Goal: Task Accomplishment & Management: Use online tool/utility

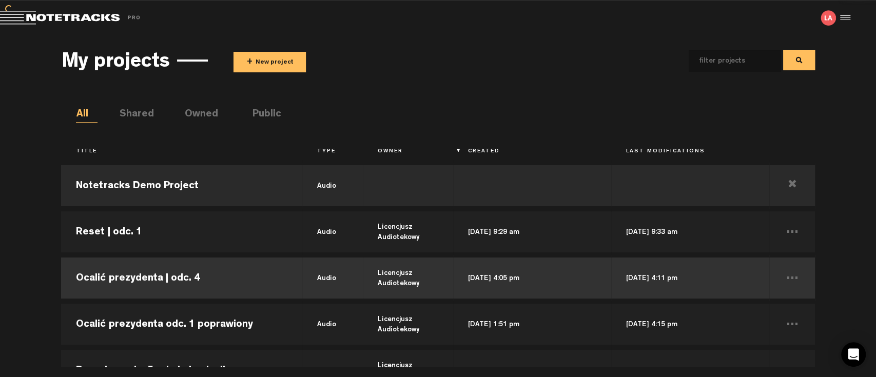
scroll to position [114, 0]
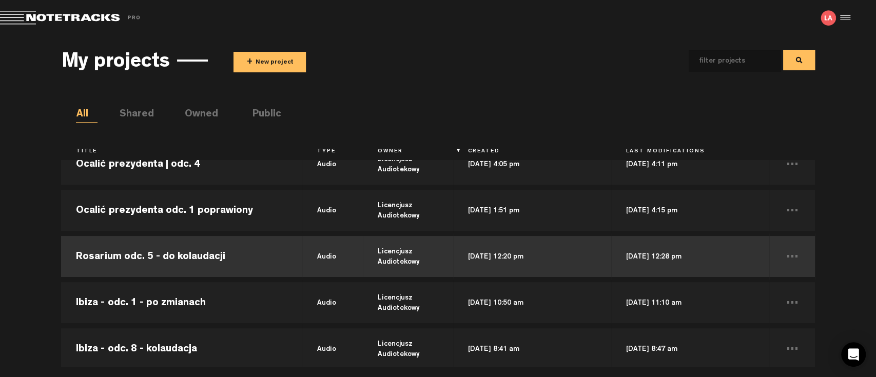
click at [143, 256] on td "Rosarium odc. 5 - do kolaudacji" at bounding box center [181, 257] width 241 height 46
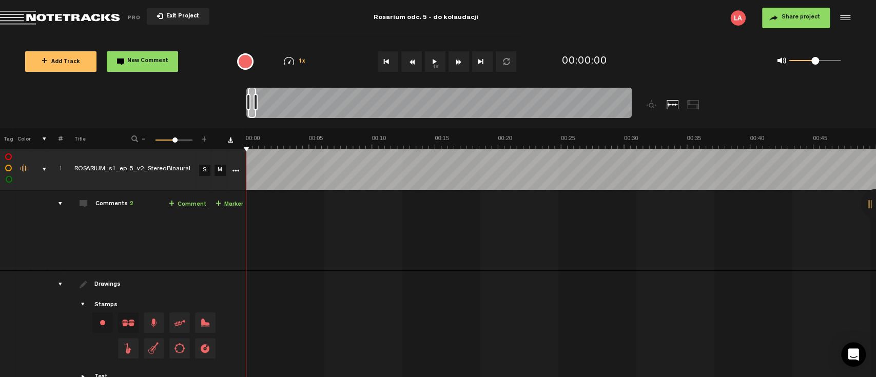
click at [435, 61] on button "1x" at bounding box center [435, 61] width 21 height 21
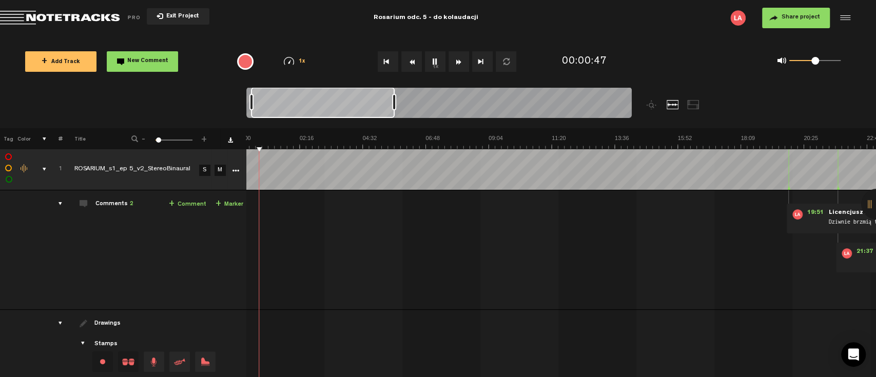
drag, startPoint x: 259, startPoint y: 101, endPoint x: 396, endPoint y: 106, distance: 137.6
click at [396, 106] on div at bounding box center [394, 102] width 4 height 16
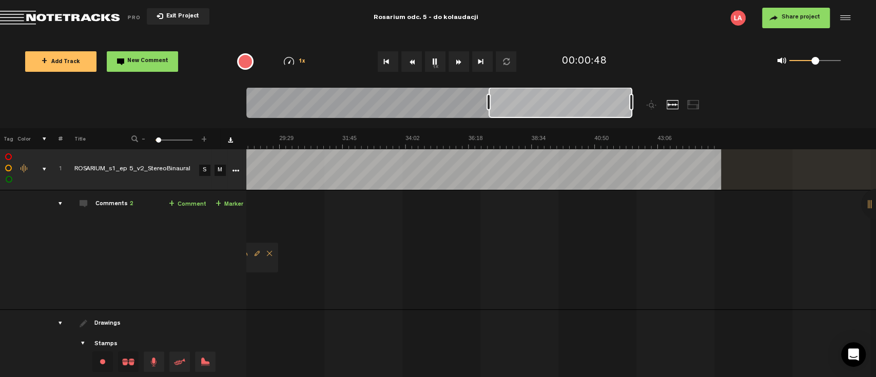
scroll to position [0, 0]
drag, startPoint x: 334, startPoint y: 105, endPoint x: 595, endPoint y: 105, distance: 261.2
click at [595, 105] on div at bounding box center [561, 102] width 144 height 31
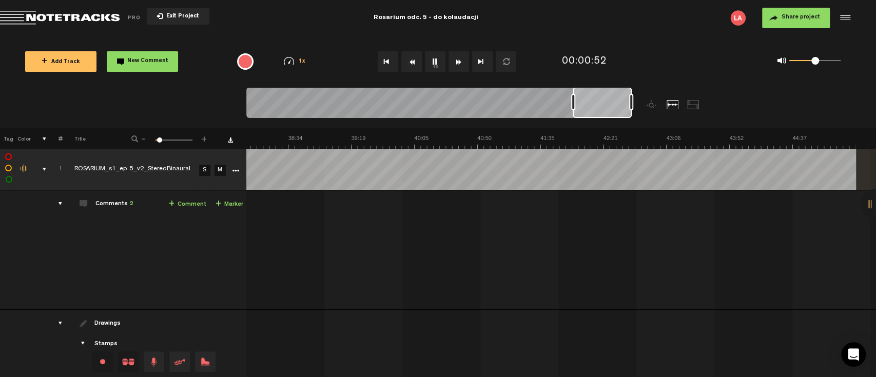
scroll to position [0, 21]
drag, startPoint x: 488, startPoint y: 98, endPoint x: 581, endPoint y: 101, distance: 92.9
click at [581, 101] on div at bounding box center [581, 102] width 4 height 16
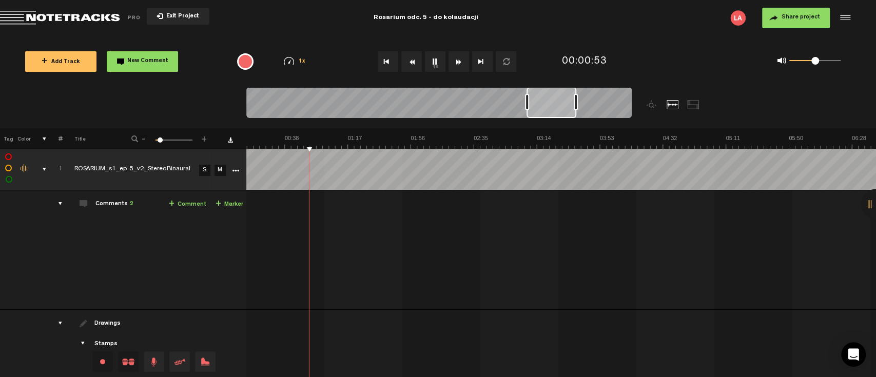
drag, startPoint x: 609, startPoint y: 109, endPoint x: 555, endPoint y: 105, distance: 54.0
click at [555, 105] on div at bounding box center [552, 102] width 50 height 31
drag, startPoint x: 528, startPoint y: 104, endPoint x: 346, endPoint y: 95, distance: 181.4
click at [420, 95] on div at bounding box center [422, 102] width 4 height 16
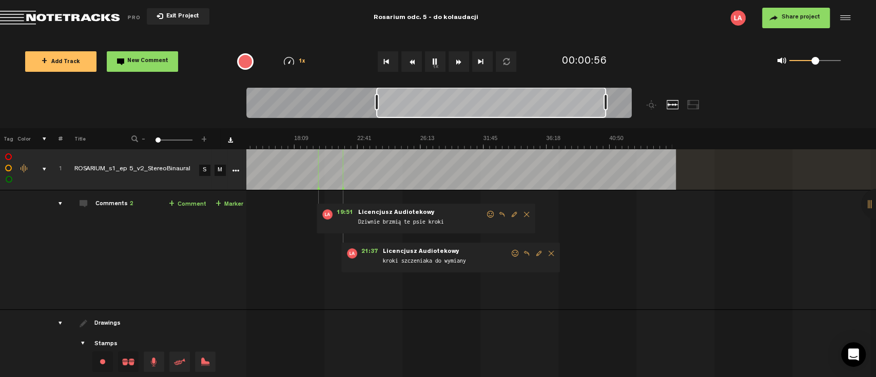
scroll to position [0, 251]
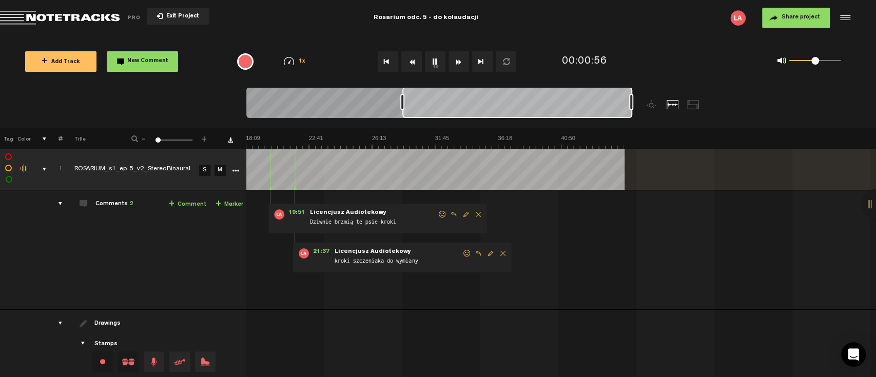
drag, startPoint x: 427, startPoint y: 98, endPoint x: 509, endPoint y: 111, distance: 82.7
click at [509, 111] on div at bounding box center [517, 102] width 230 height 31
click at [437, 66] on button "1x" at bounding box center [435, 61] width 21 height 21
click at [431, 62] on button "1x" at bounding box center [435, 61] width 21 height 21
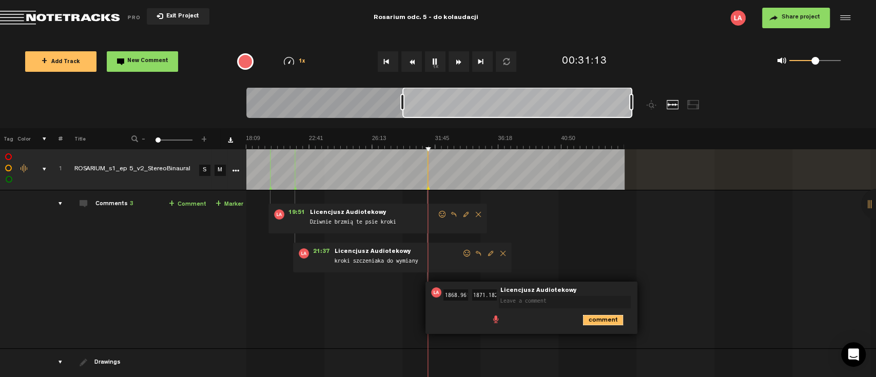
click at [599, 320] on icon "comment" at bounding box center [603, 320] width 40 height 10
click at [659, 295] on span "Delete comment" at bounding box center [661, 292] width 12 height 7
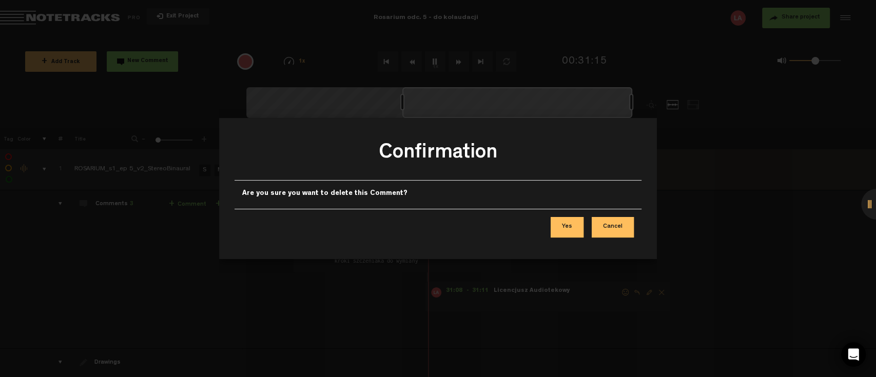
click at [576, 228] on button "Yes" at bounding box center [567, 227] width 33 height 21
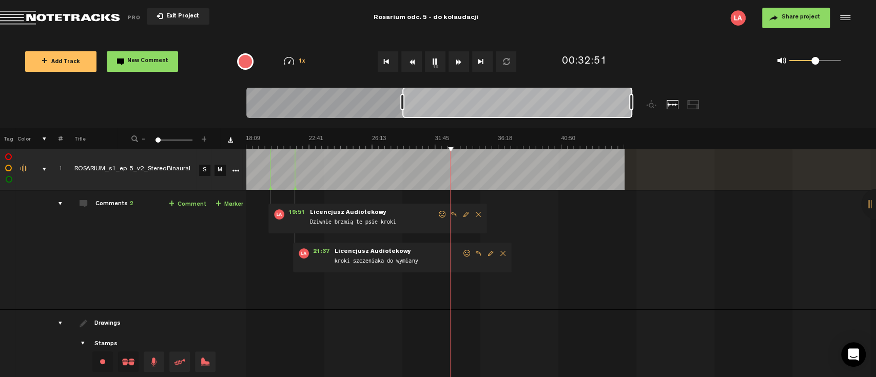
click at [435, 63] on button "1x" at bounding box center [435, 61] width 21 height 21
